Goal: Information Seeking & Learning: Learn about a topic

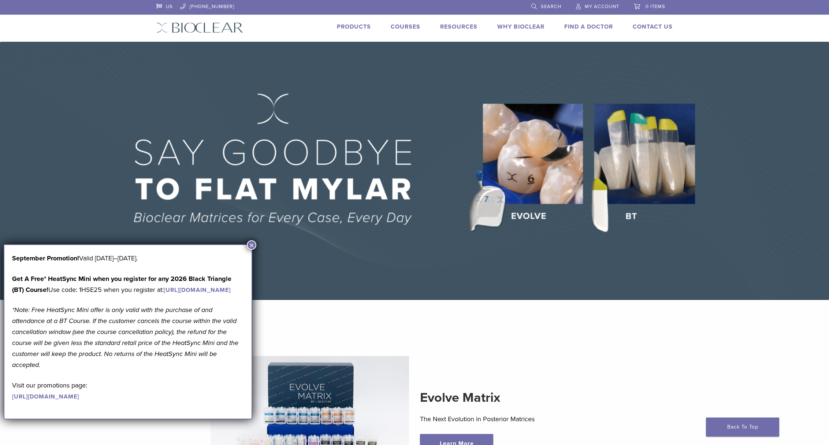
click at [251, 245] on button "×" at bounding box center [252, 245] width 10 height 10
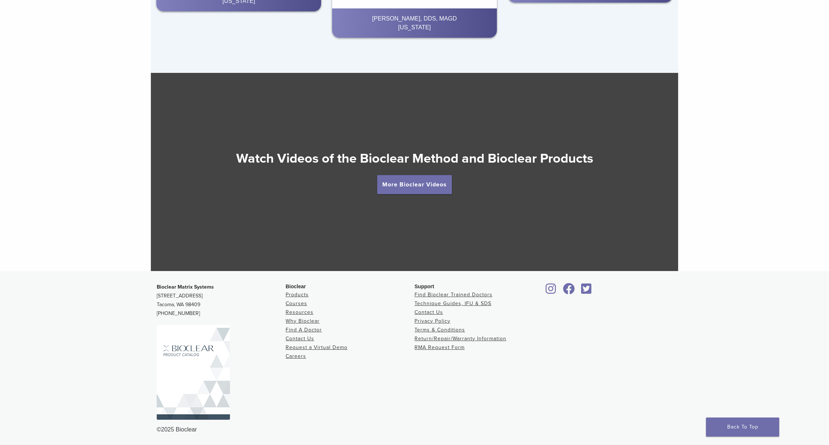
scroll to position [1312, 0]
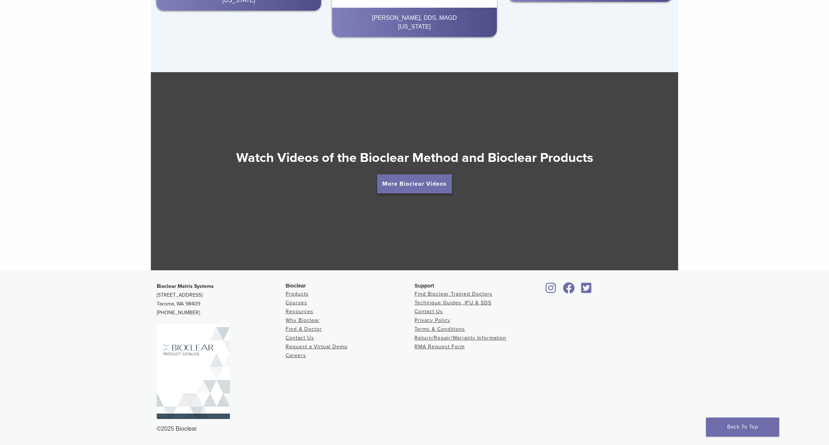
click at [436, 186] on link "More Bioclear Videos" at bounding box center [414, 183] width 75 height 19
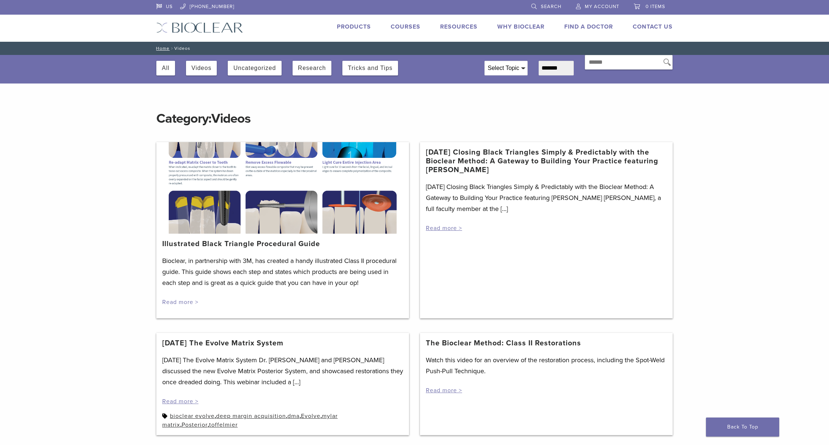
click at [188, 303] on link "Read more >" at bounding box center [180, 301] width 36 height 7
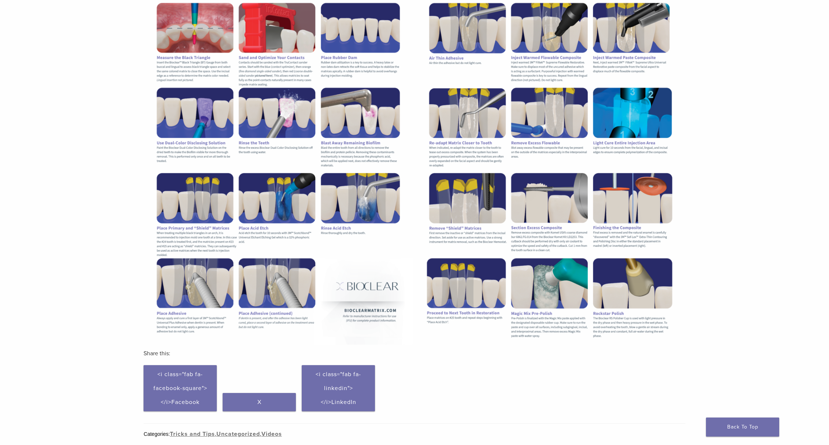
scroll to position [291, 0]
